Goal: Navigation & Orientation: Find specific page/section

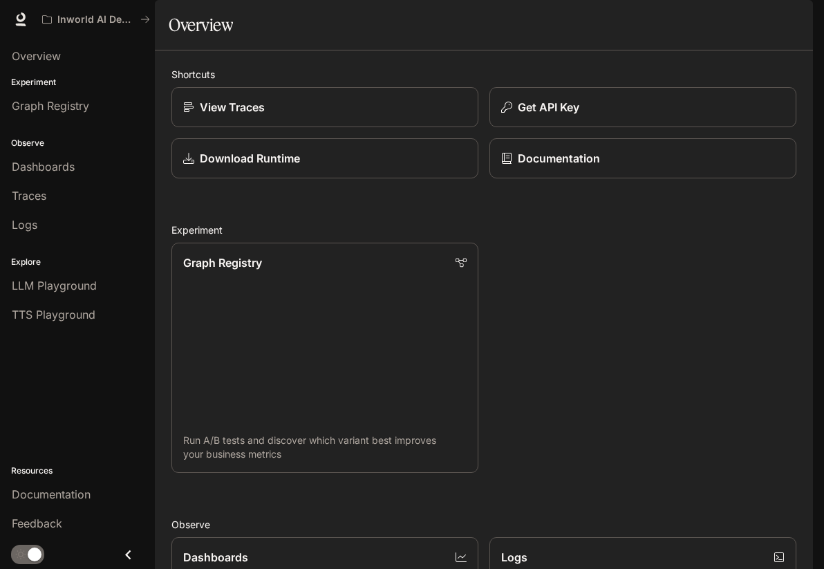
click at [122, 200] on div "Traces" at bounding box center [77, 195] width 131 height 17
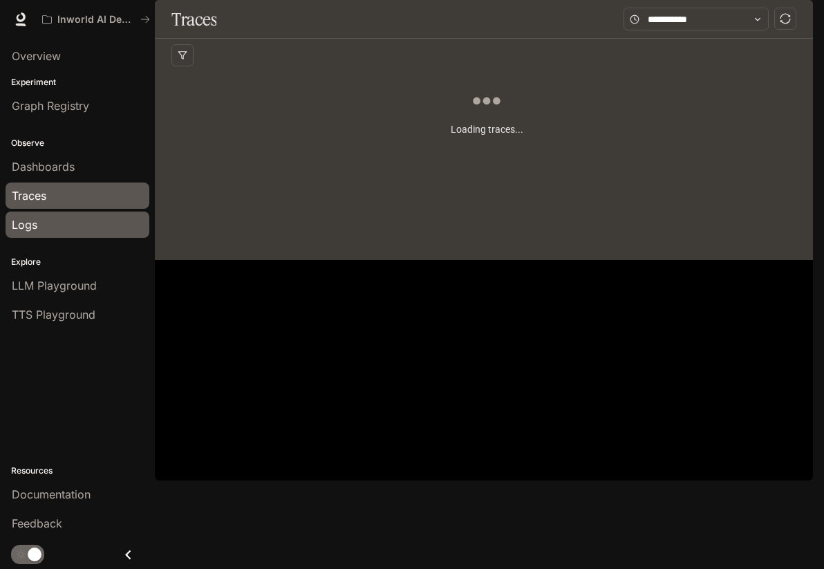
click at [110, 224] on div "Logs" at bounding box center [77, 224] width 131 height 17
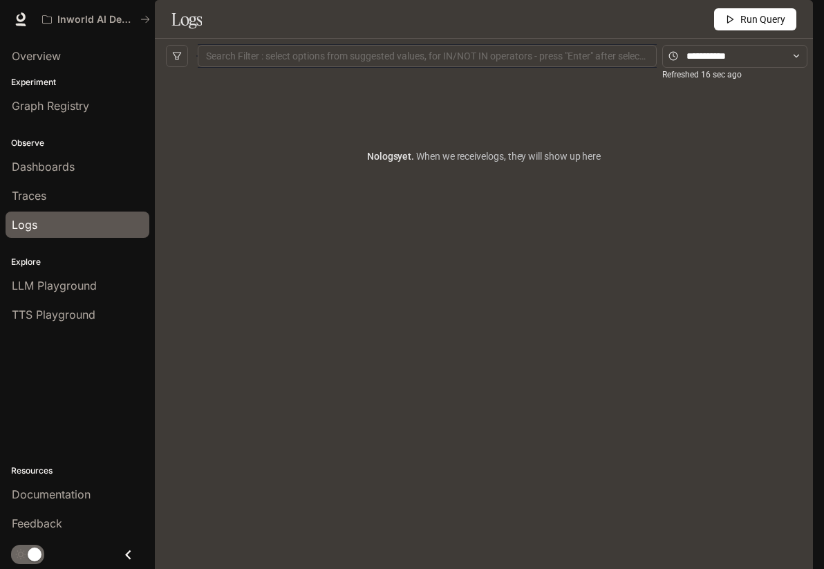
click at [508, 239] on div "No logs yet. When we receive logs , they will show up here" at bounding box center [484, 156] width 636 height 166
click at [100, 291] on div "LLM Playground" at bounding box center [77, 285] width 131 height 17
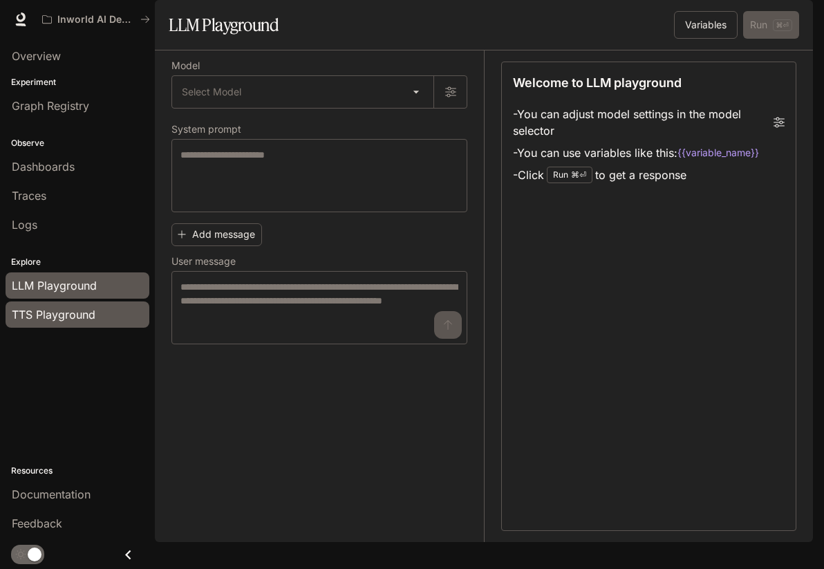
click at [84, 317] on span "TTS Playground" at bounding box center [54, 314] width 84 height 17
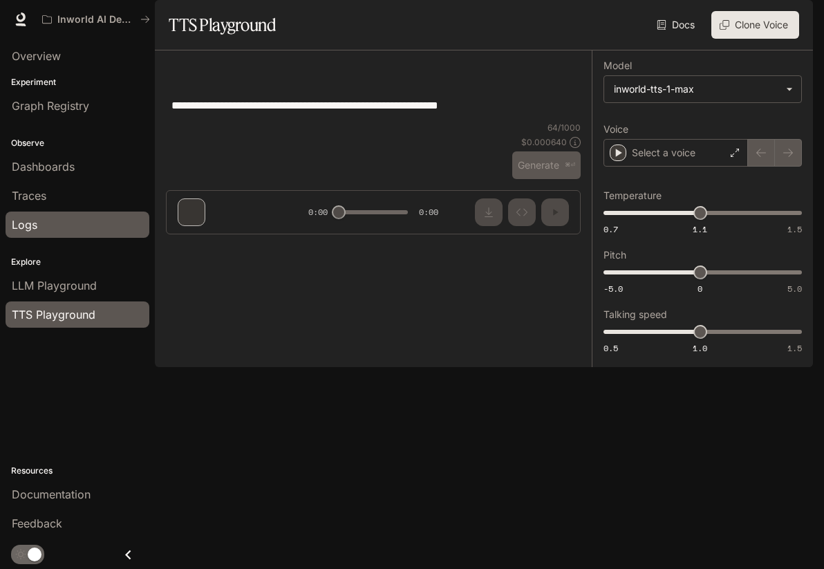
type input "**********"
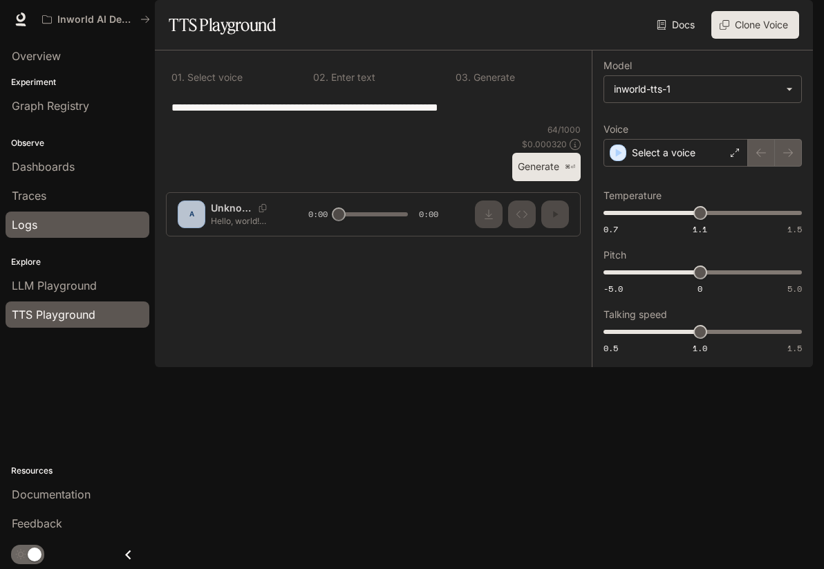
click at [105, 223] on div "Logs" at bounding box center [77, 224] width 131 height 17
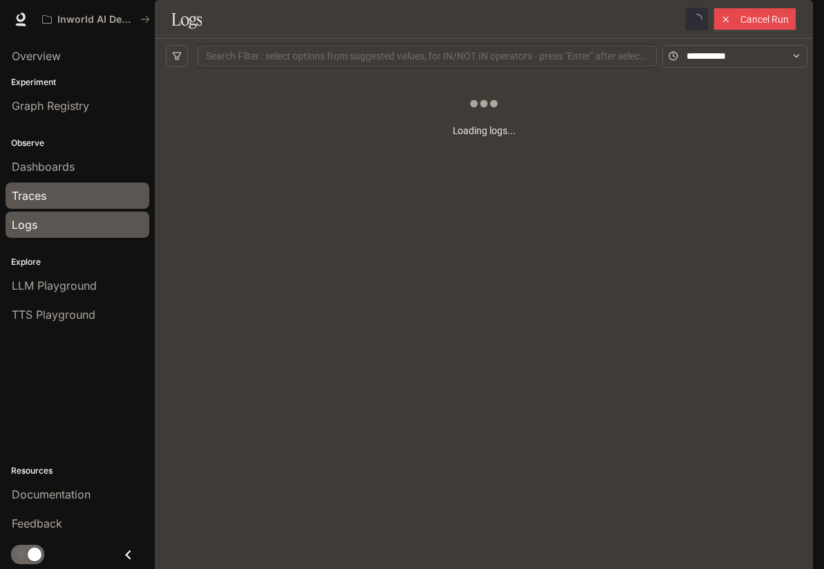
click at [94, 200] on div "Traces" at bounding box center [77, 195] width 131 height 17
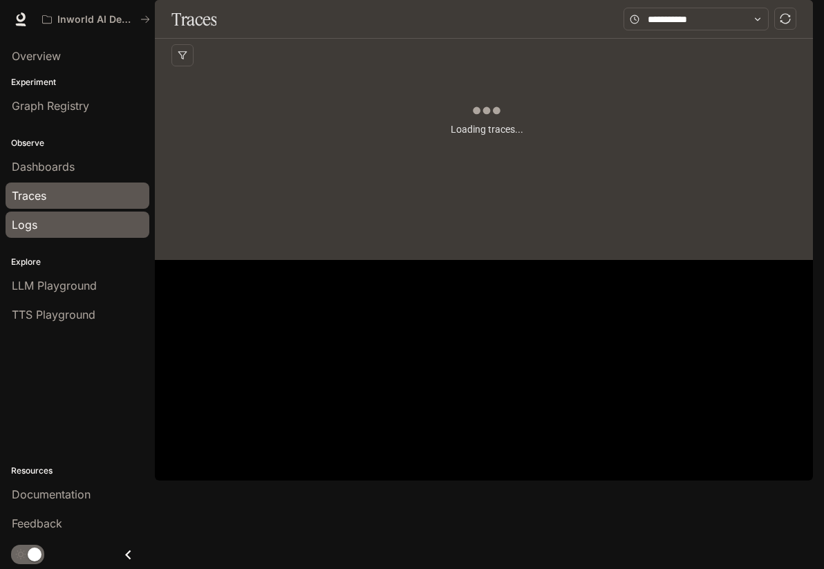
click at [86, 216] on div "Logs" at bounding box center [77, 224] width 131 height 17
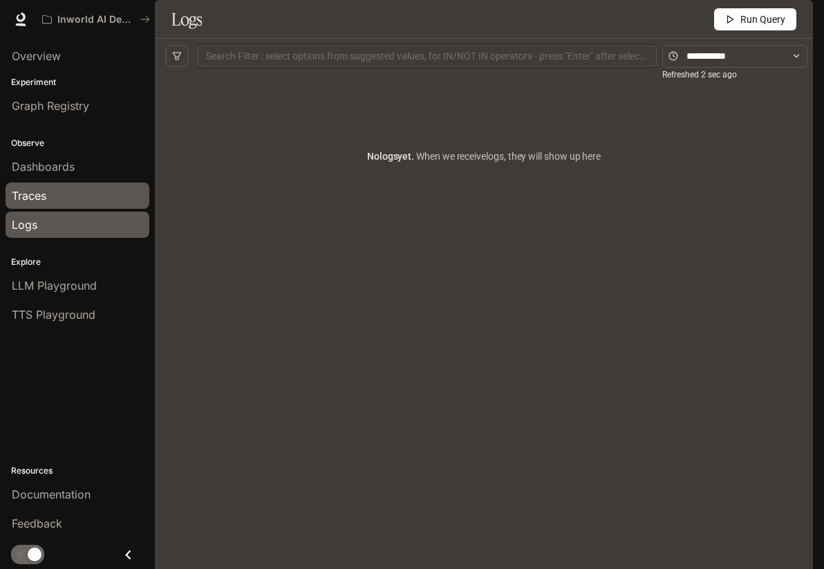
click at [68, 203] on div "Traces" at bounding box center [77, 195] width 131 height 17
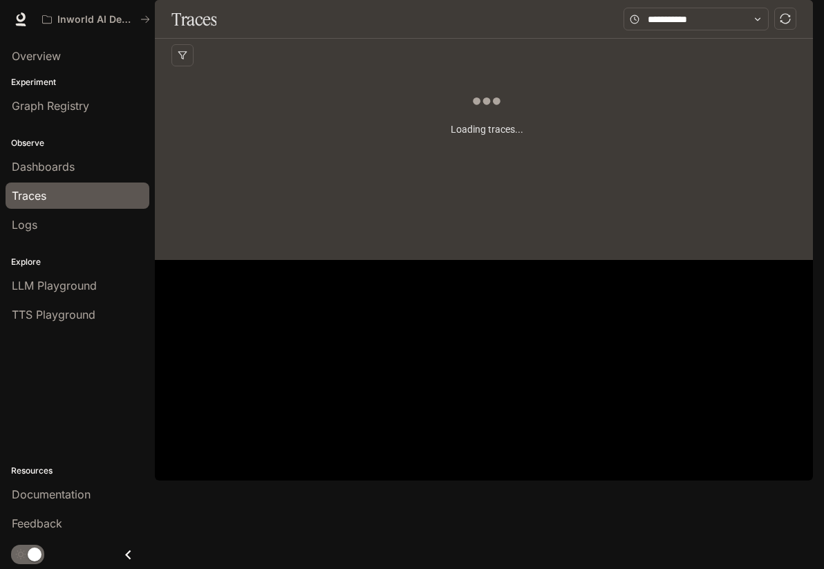
click at [91, 180] on li "Dashboards" at bounding box center [77, 166] width 155 height 29
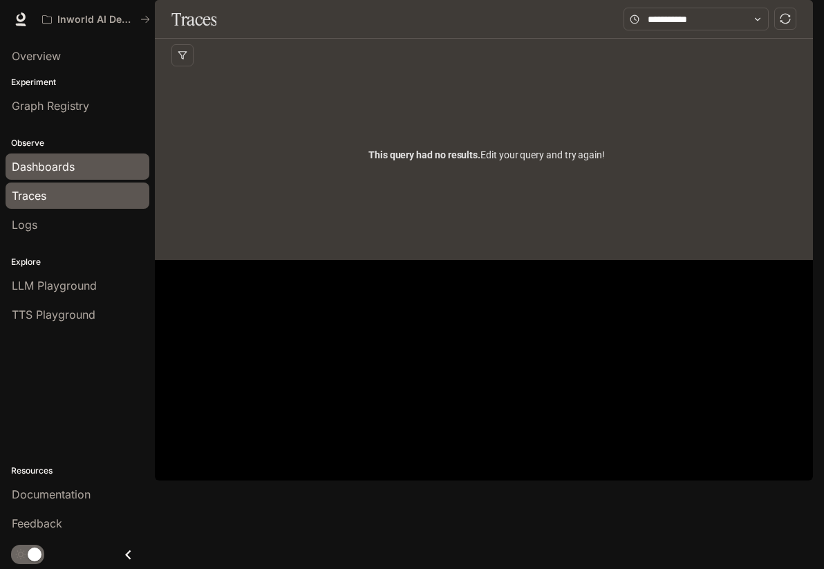
click at [98, 168] on div "Dashboards" at bounding box center [77, 166] width 131 height 17
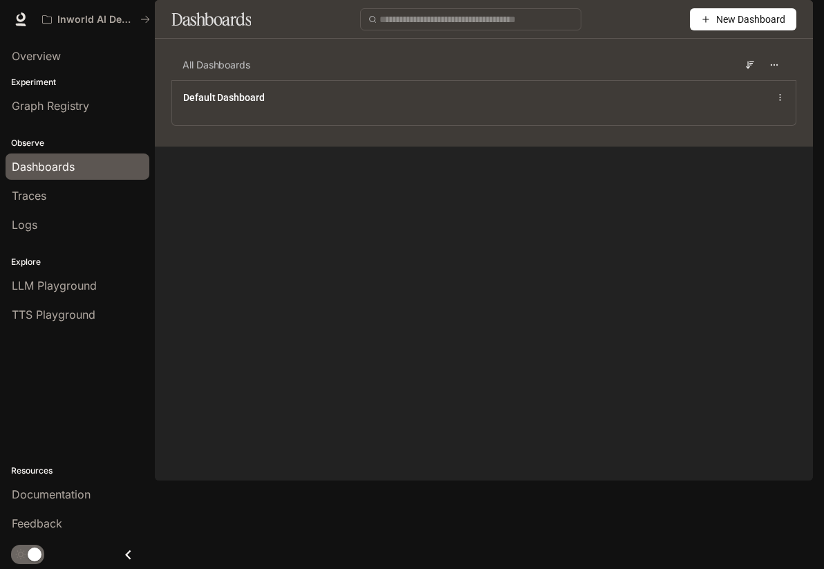
click at [515, 147] on main "Dashboards New Dashboard All Dashboards Default Dashboard" at bounding box center [484, 73] width 658 height 147
click at [100, 113] on div "Graph Registry" at bounding box center [77, 105] width 131 height 17
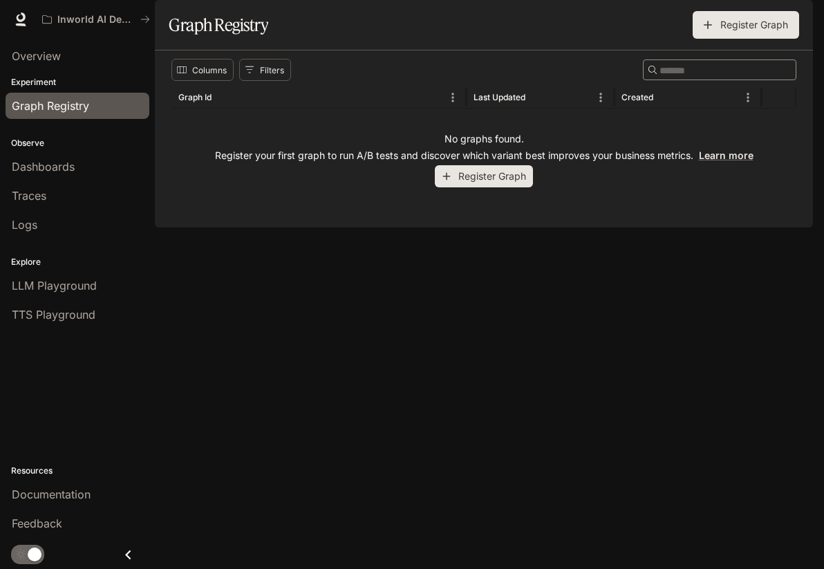
click at [525, 227] on div "Columns Filters ​ Graph Id Last Updated Created No graphs found. Register your …" at bounding box center [484, 138] width 658 height 177
click at [459, 227] on div "Columns Filters ​ Graph Id Last Updated Created No graphs found. Register your …" at bounding box center [484, 138] width 658 height 177
click at [105, 169] on div "Dashboards" at bounding box center [77, 166] width 131 height 17
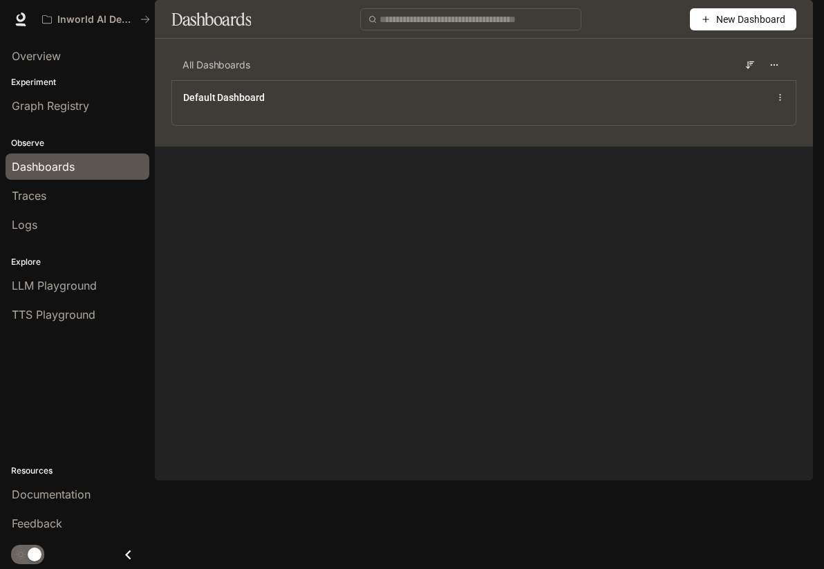
click at [472, 147] on main "Dashboards New Dashboard All Dashboards Default Dashboard" at bounding box center [484, 73] width 658 height 147
click at [121, 191] on div "Traces" at bounding box center [77, 195] width 131 height 17
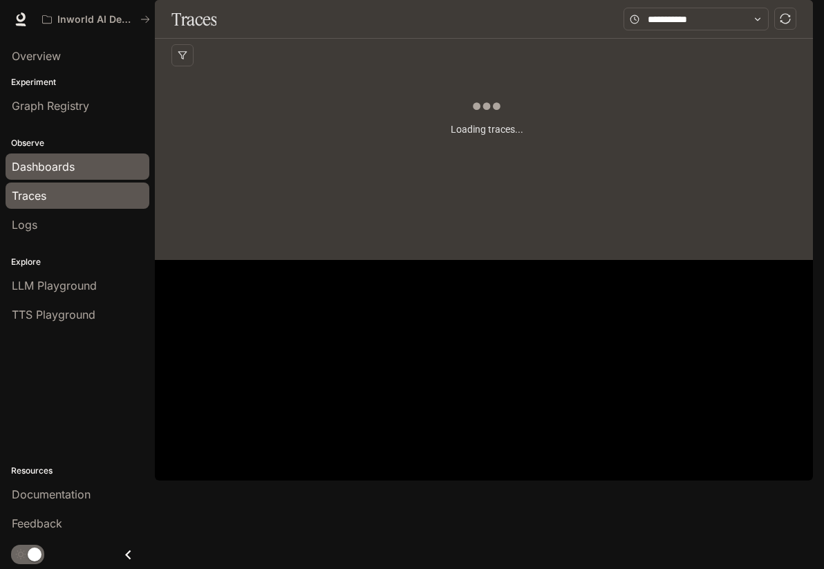
click at [123, 169] on div "Dashboards" at bounding box center [77, 166] width 131 height 17
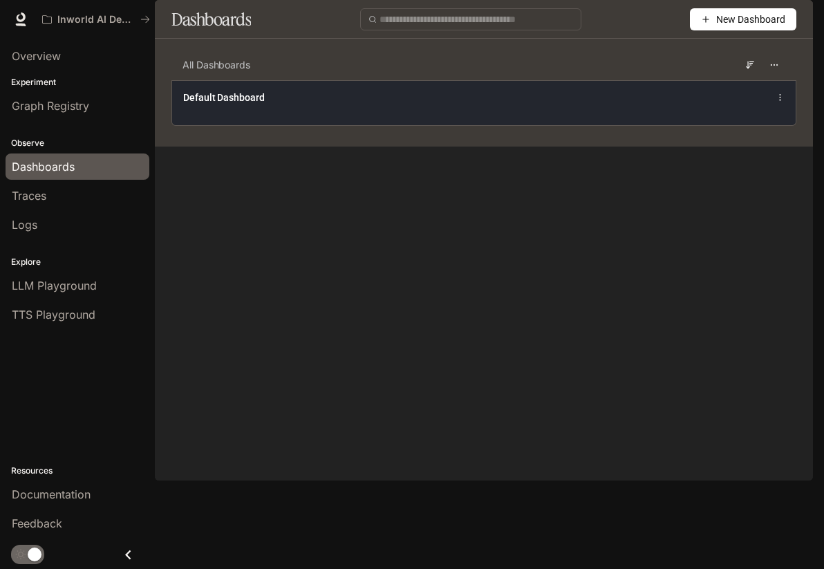
click at [303, 125] on div "Default Dashboard" at bounding box center [483, 102] width 623 height 45
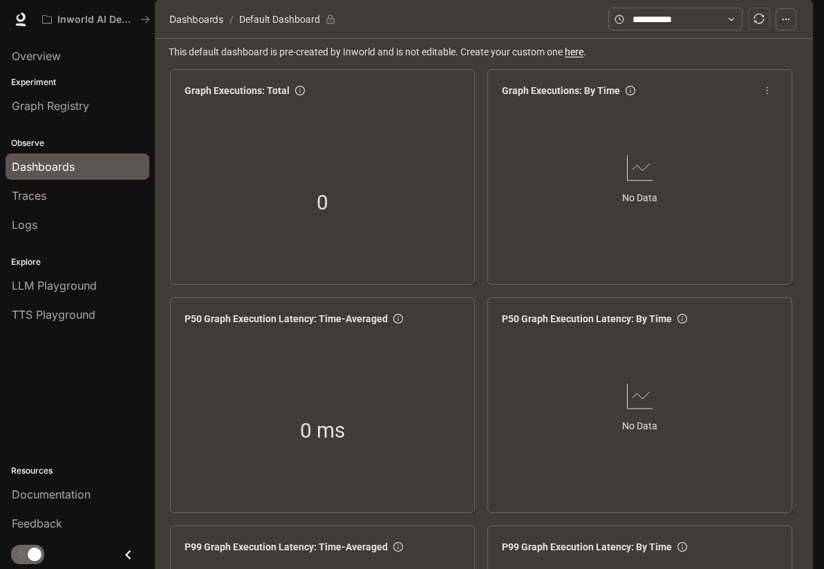
click at [528, 254] on div "No Data" at bounding box center [639, 178] width 287 height 151
click at [523, 252] on div "No Data" at bounding box center [639, 178] width 287 height 151
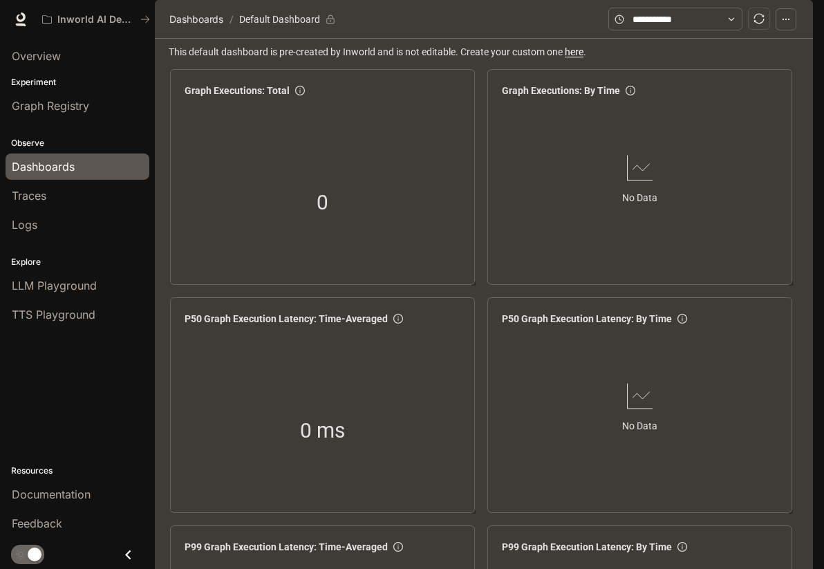
click at [523, 247] on div "No Data" at bounding box center [639, 178] width 287 height 151
click at [498, 228] on div "No Data" at bounding box center [639, 178] width 287 height 151
click at [516, 243] on div "No Data" at bounding box center [639, 178] width 287 height 151
click at [532, 254] on div "No Data" at bounding box center [639, 178] width 287 height 151
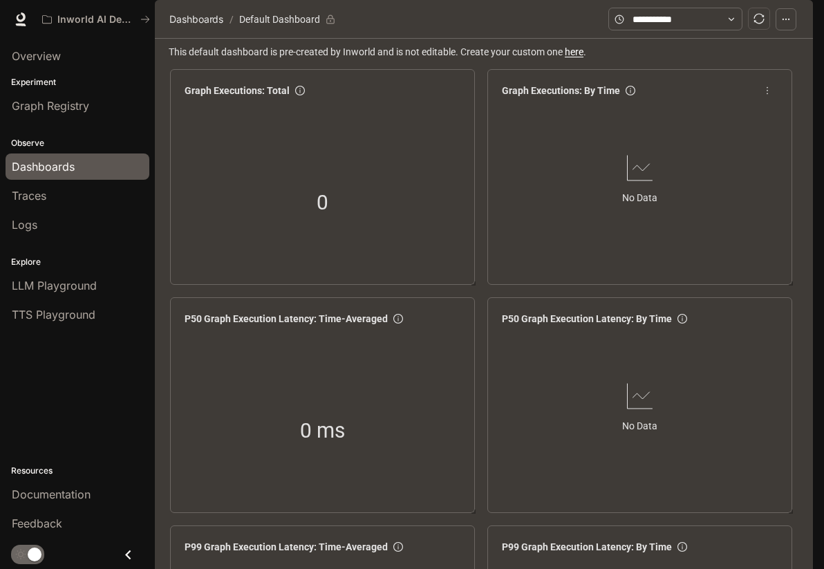
click at [532, 254] on div "No Data" at bounding box center [639, 178] width 287 height 151
